Goal: Transaction & Acquisition: Purchase product/service

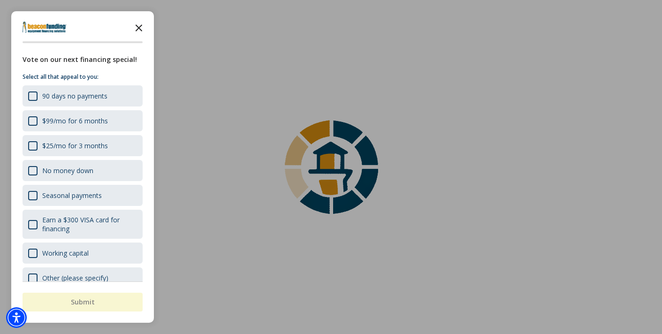
click at [148, 28] on icon "Close the survey" at bounding box center [139, 27] width 19 height 19
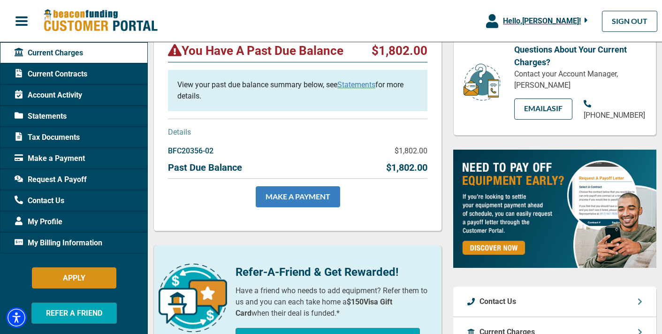
click at [314, 194] on link "MAKE A PAYMENT" at bounding box center [298, 196] width 84 height 21
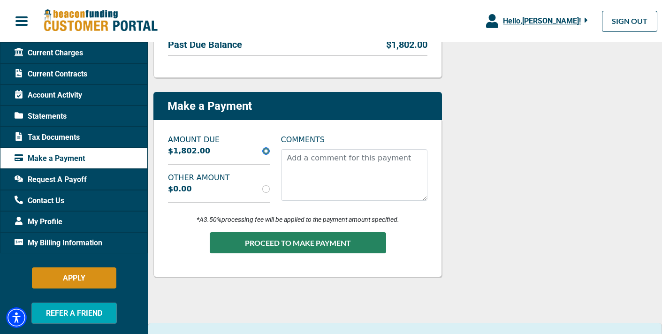
scroll to position [226, 0]
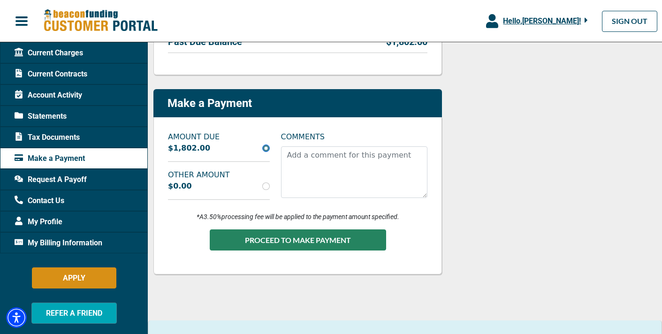
click at [265, 187] on input "radio" at bounding box center [266, 187] width 8 height 8
radio input "true"
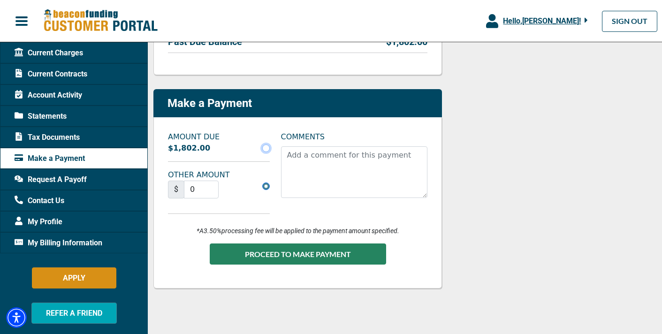
click at [267, 148] on input "radio" at bounding box center [266, 149] width 8 height 8
radio input "true"
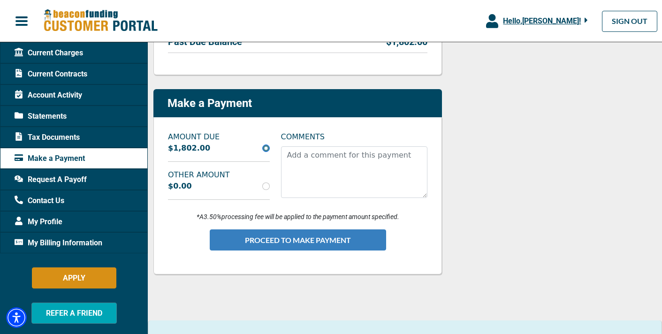
click at [327, 237] on button "PROCEED TO MAKE PAYMENT" at bounding box center [298, 240] width 176 height 21
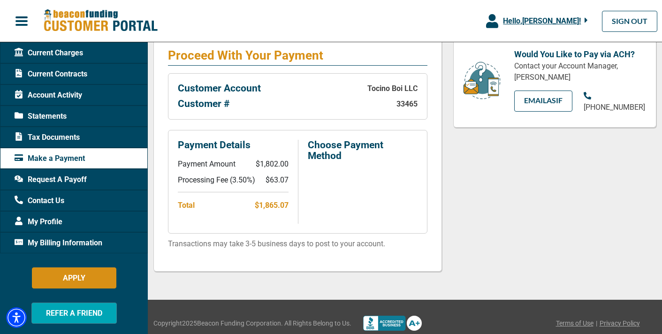
scroll to position [134, 0]
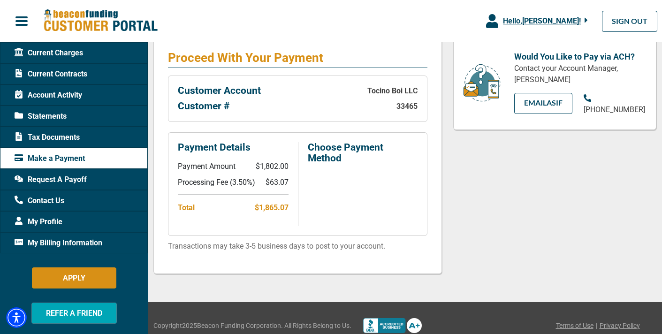
scroll to position [180, 0]
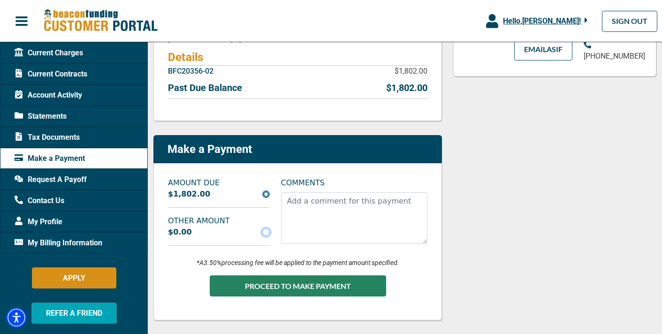
click at [266, 230] on input "radio" at bounding box center [266, 233] width 8 height 8
radio input "true"
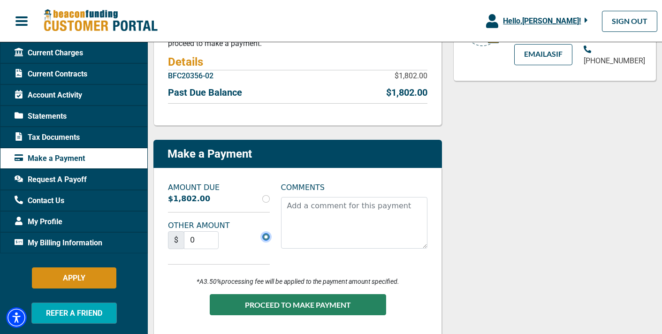
scroll to position [175, 0]
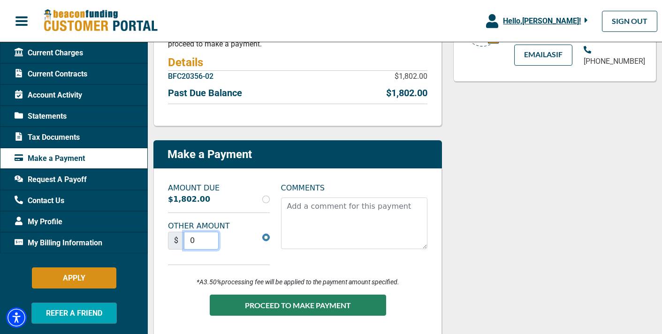
click at [205, 240] on input "0" at bounding box center [201, 241] width 35 height 18
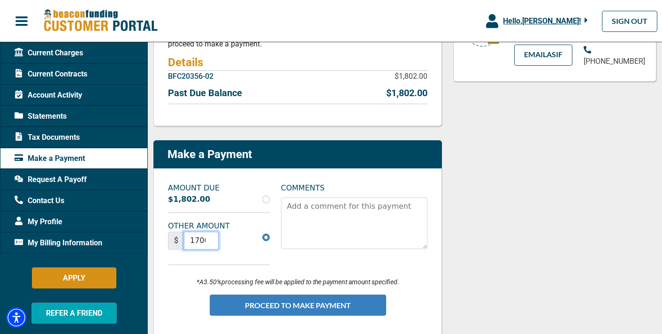
type input "1700"
click at [341, 305] on button "PROCEED TO MAKE PAYMENT" at bounding box center [298, 305] width 176 height 21
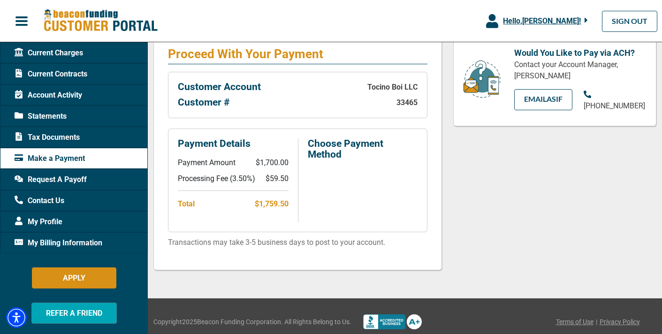
scroll to position [180, 0]
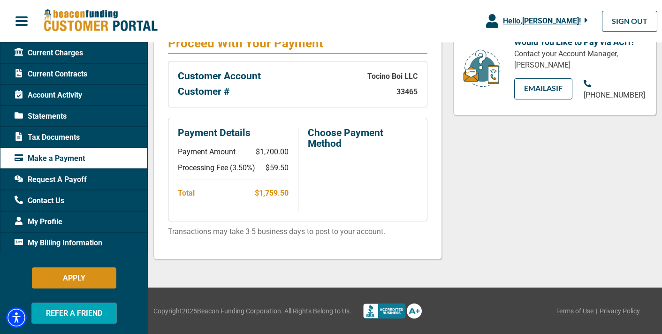
scroll to position [175, 0]
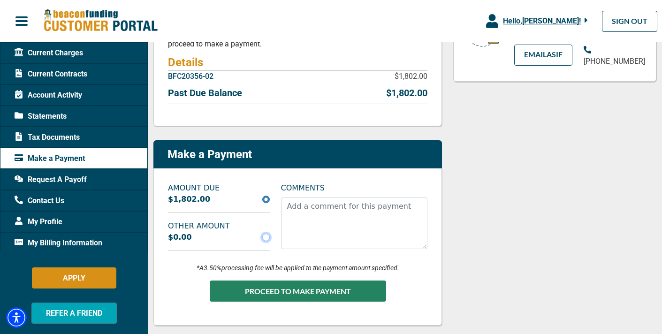
click at [268, 236] on input "radio" at bounding box center [266, 238] width 8 height 8
radio input "true"
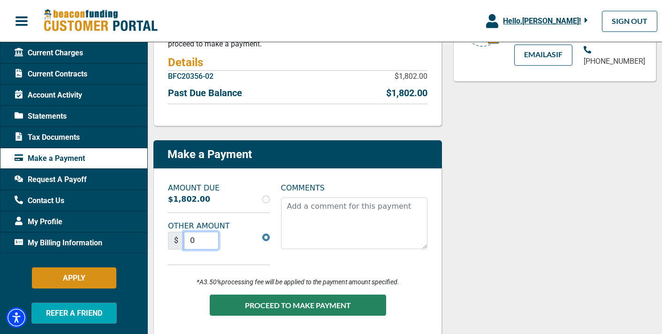
click at [204, 238] on input "0" at bounding box center [201, 241] width 35 height 18
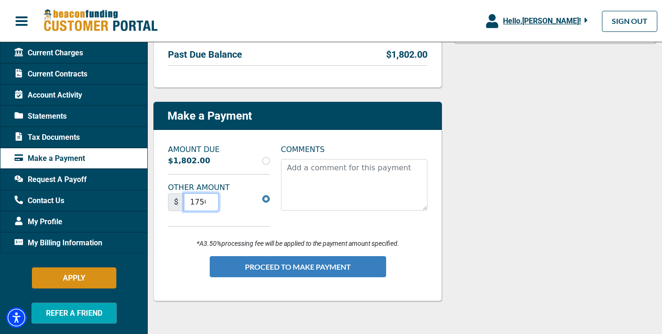
type input "1750"
click at [309, 260] on button "PROCEED TO MAKE PAYMENT" at bounding box center [298, 266] width 176 height 21
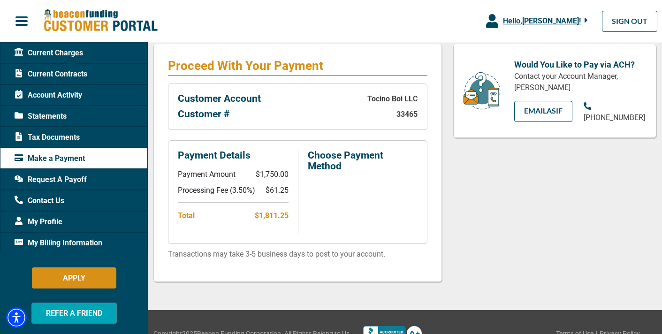
scroll to position [162, 0]
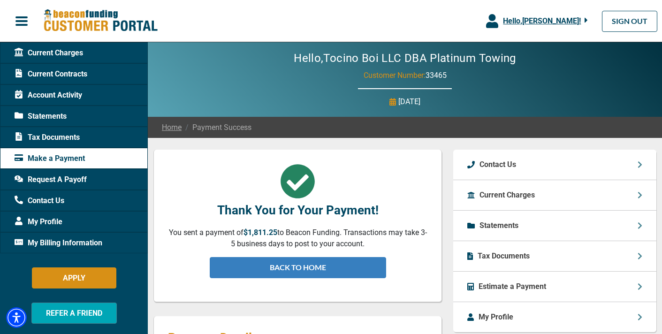
click at [343, 263] on link "BACK TO HOME" at bounding box center [298, 267] width 176 height 21
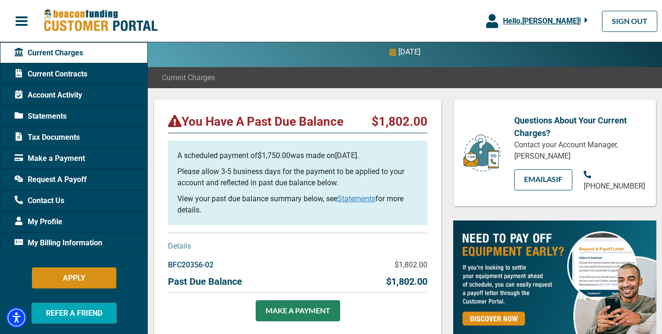
scroll to position [49, 0]
